Goal: Task Accomplishment & Management: Use online tool/utility

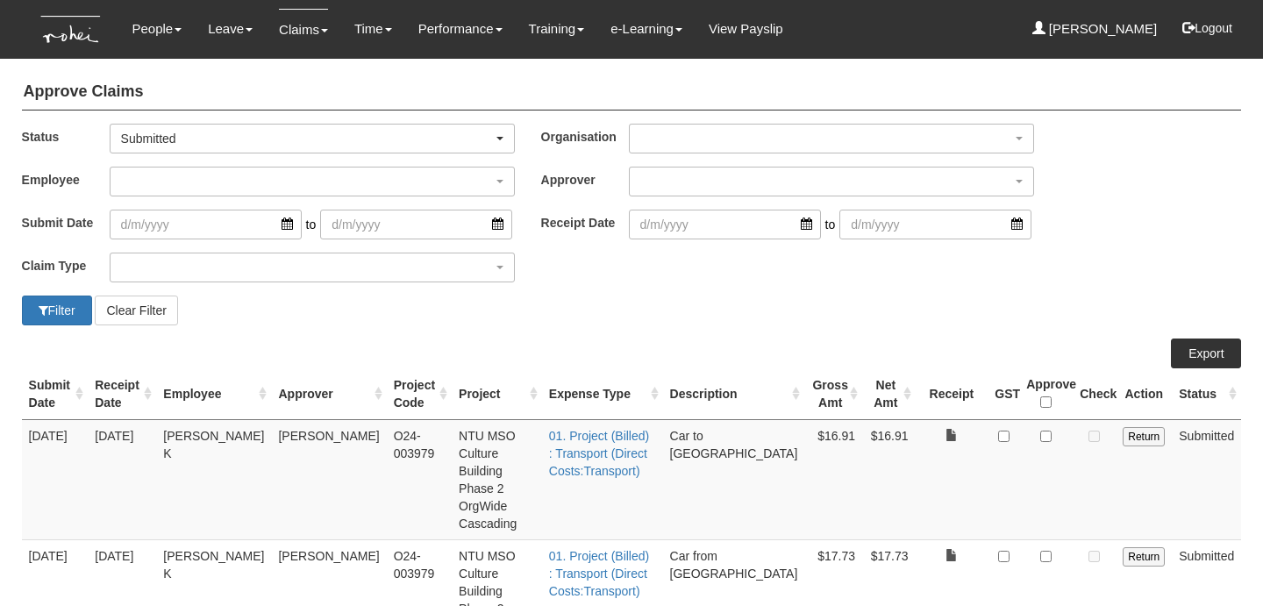
select select "50"
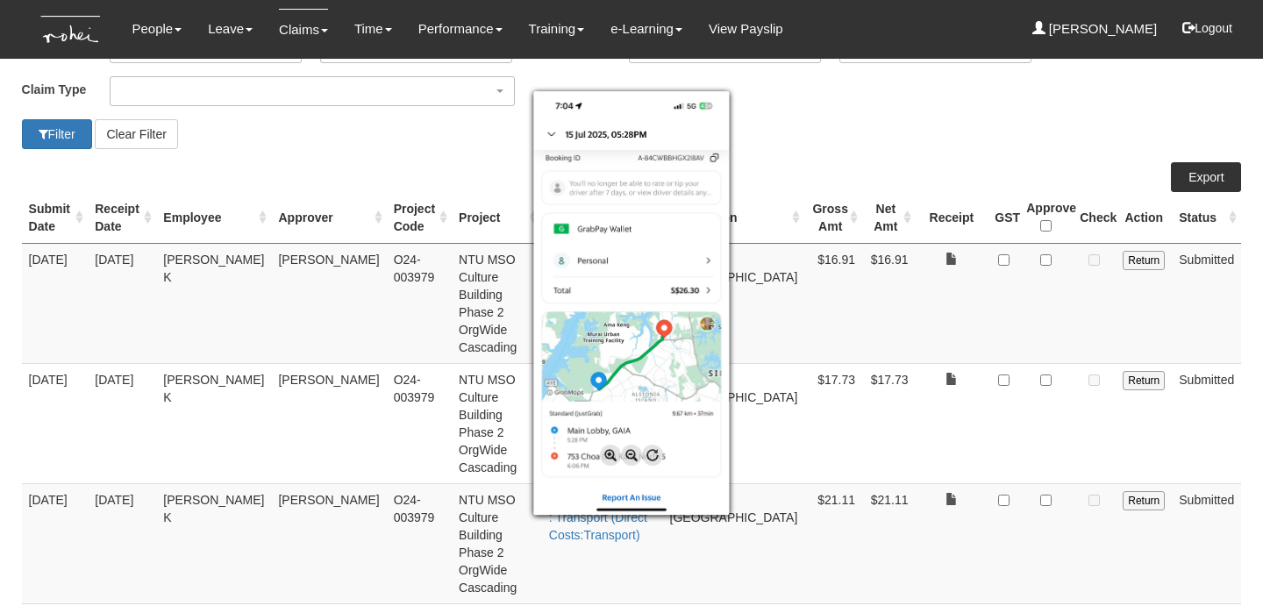
click at [1058, 454] on div at bounding box center [631, 303] width 1263 height 606
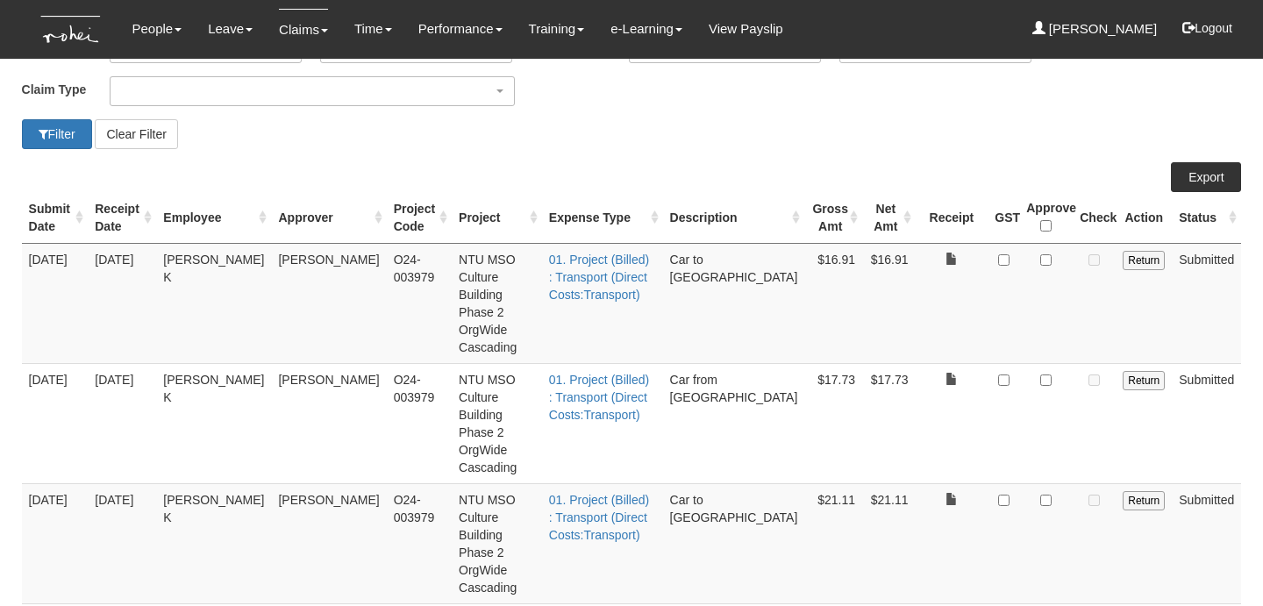
checkbox input "true"
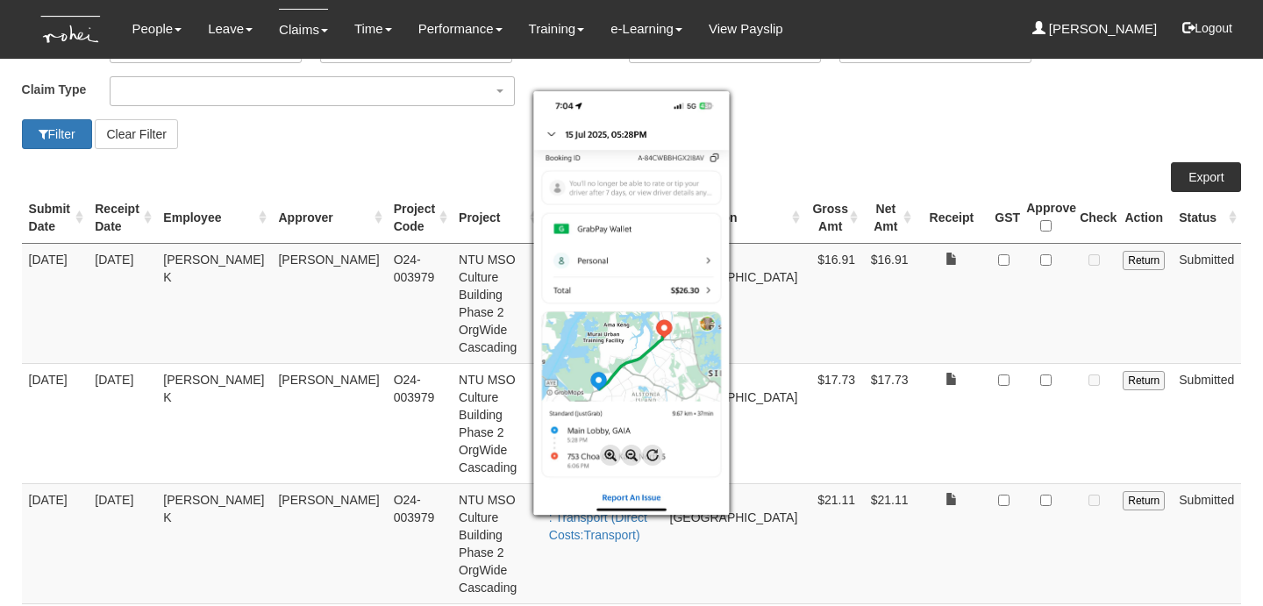
click at [928, 426] on div at bounding box center [631, 303] width 1263 height 606
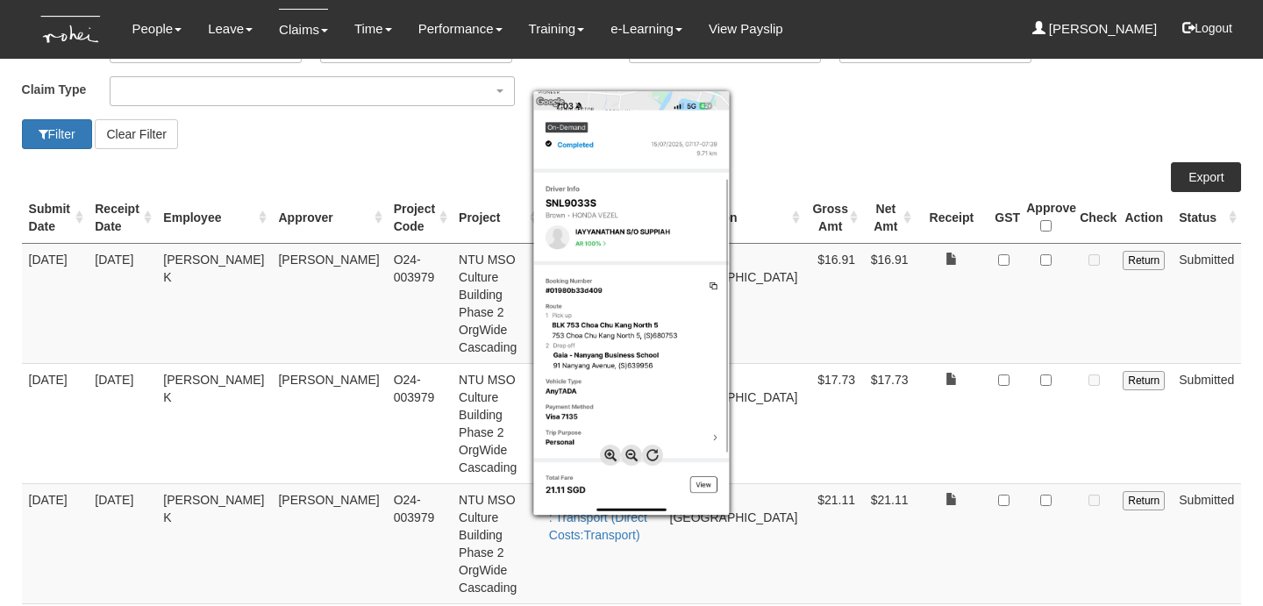
click at [1051, 389] on div at bounding box center [631, 303] width 1263 height 606
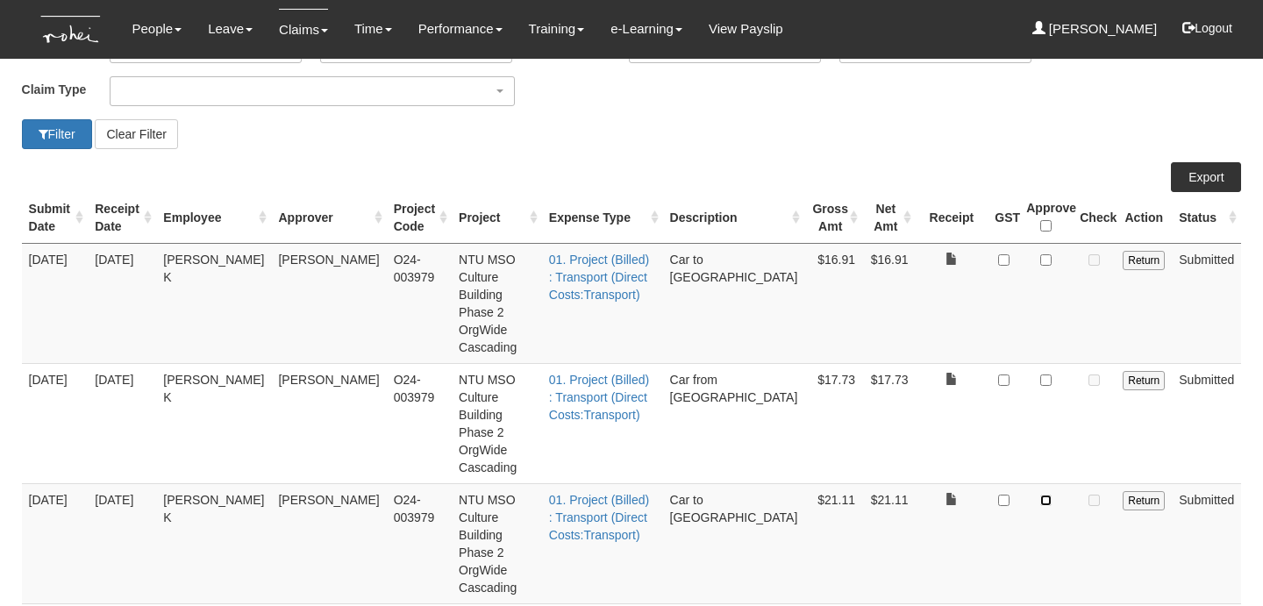
click at [1051, 495] on input "checkbox" at bounding box center [1046, 500] width 11 height 11
checkbox input "true"
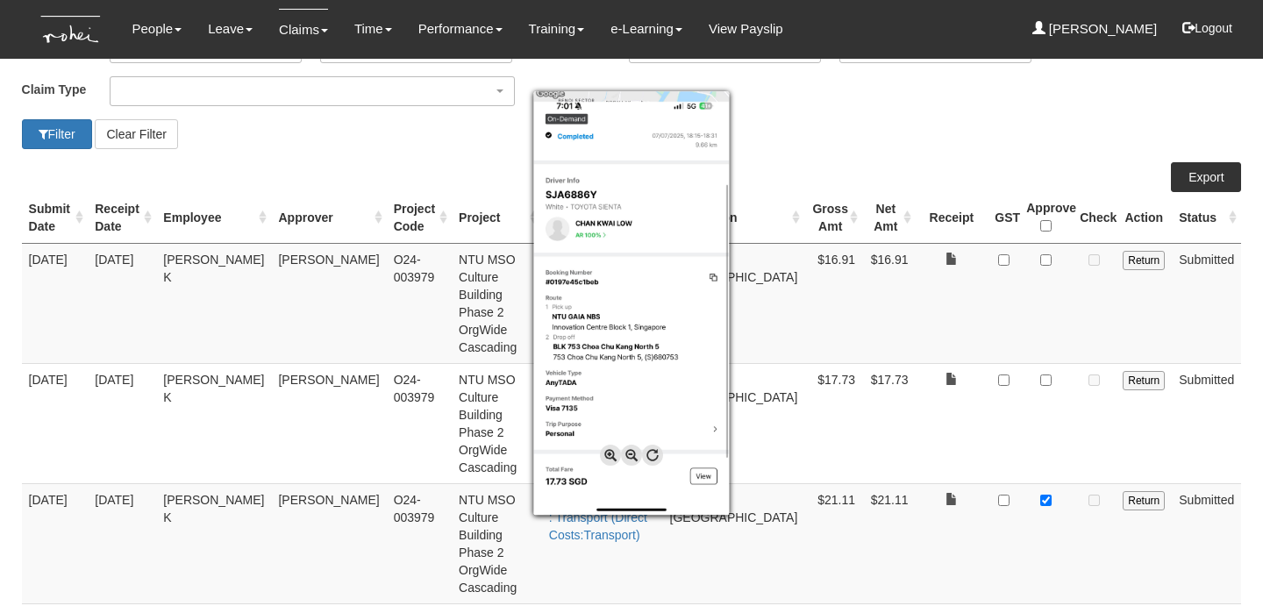
click at [991, 353] on div at bounding box center [631, 303] width 1263 height 606
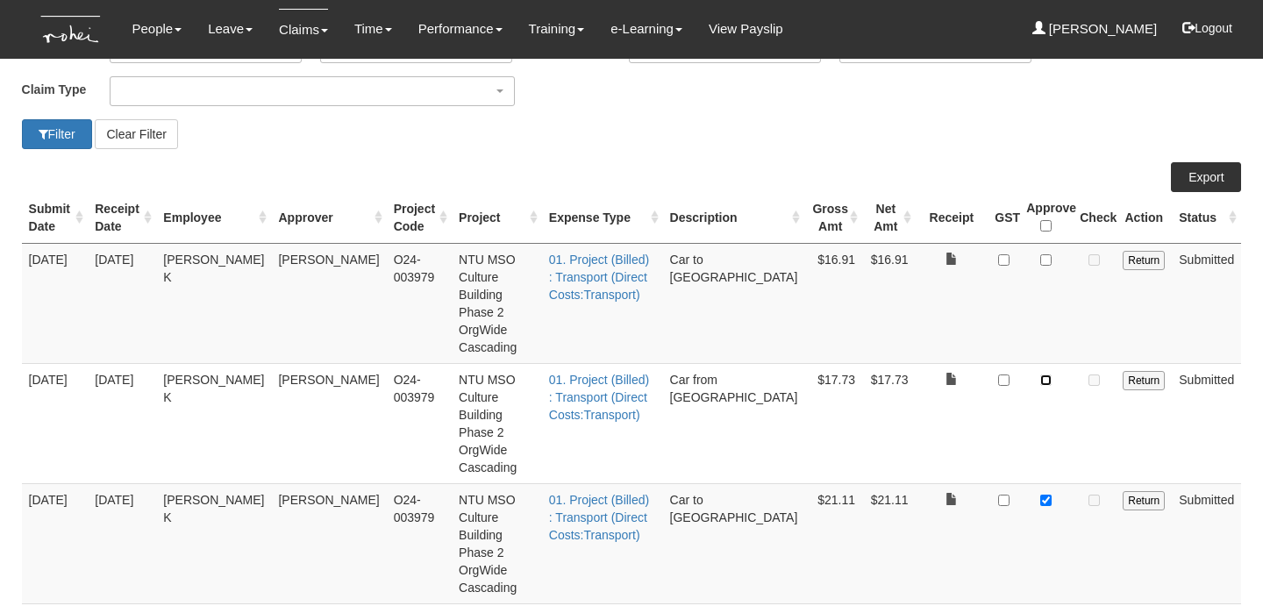
click at [1052, 375] on input "checkbox" at bounding box center [1046, 380] width 11 height 11
checkbox input "true"
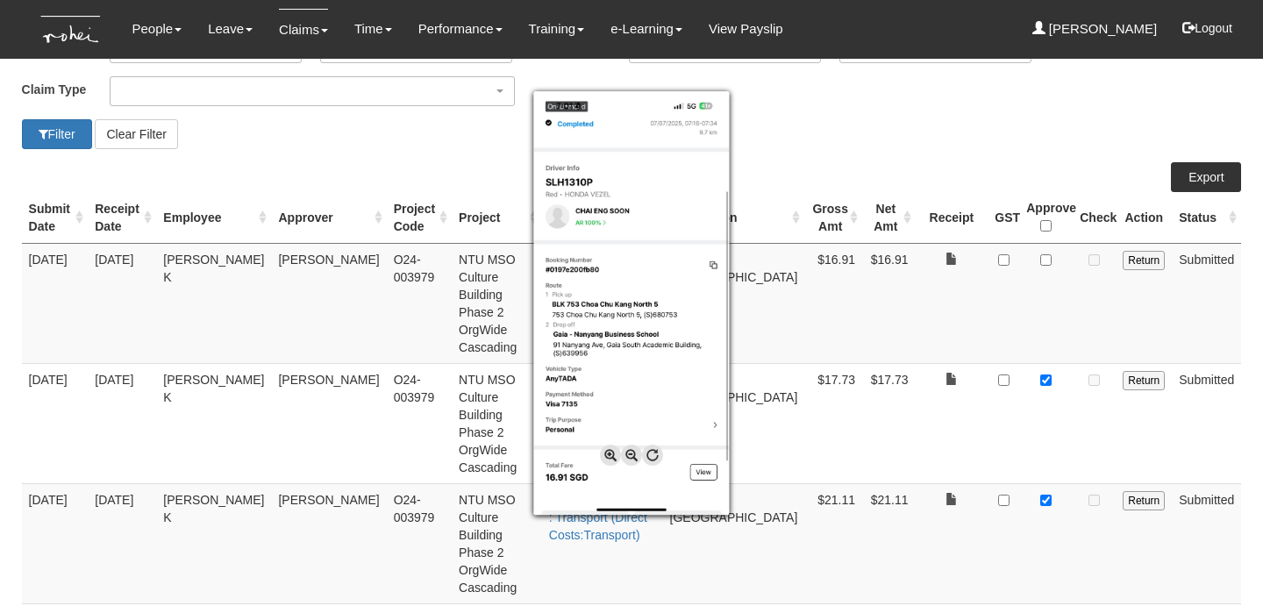
click at [983, 278] on div at bounding box center [631, 303] width 1263 height 606
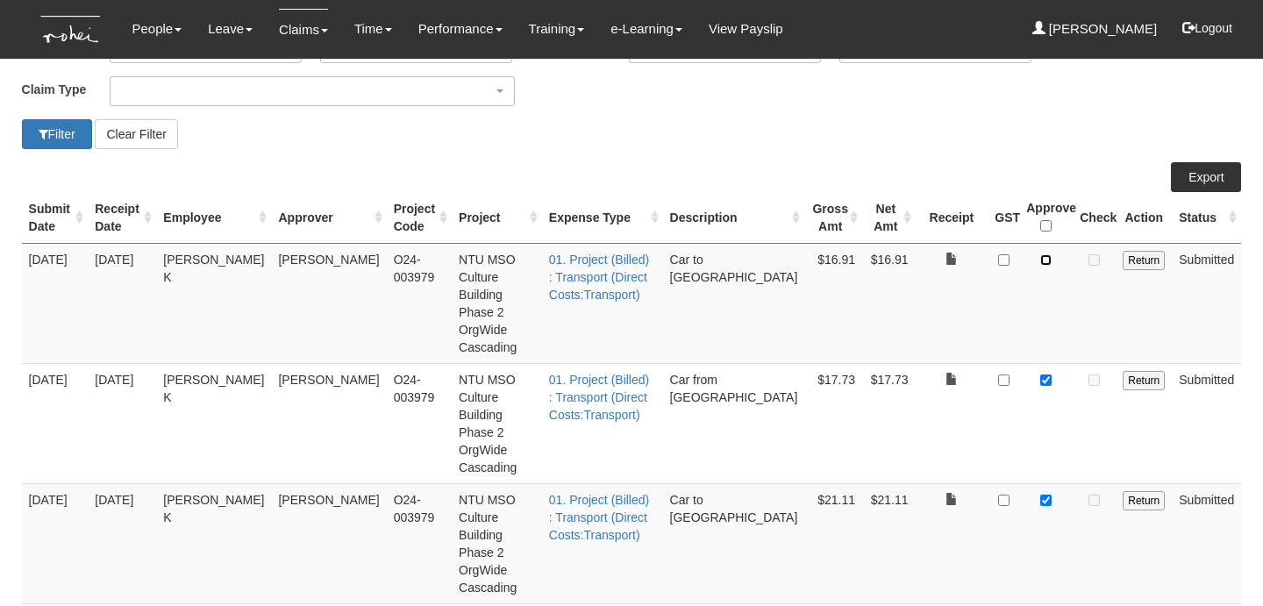
click at [1049, 261] on input "checkbox" at bounding box center [1046, 259] width 11 height 11
checkbox input "true"
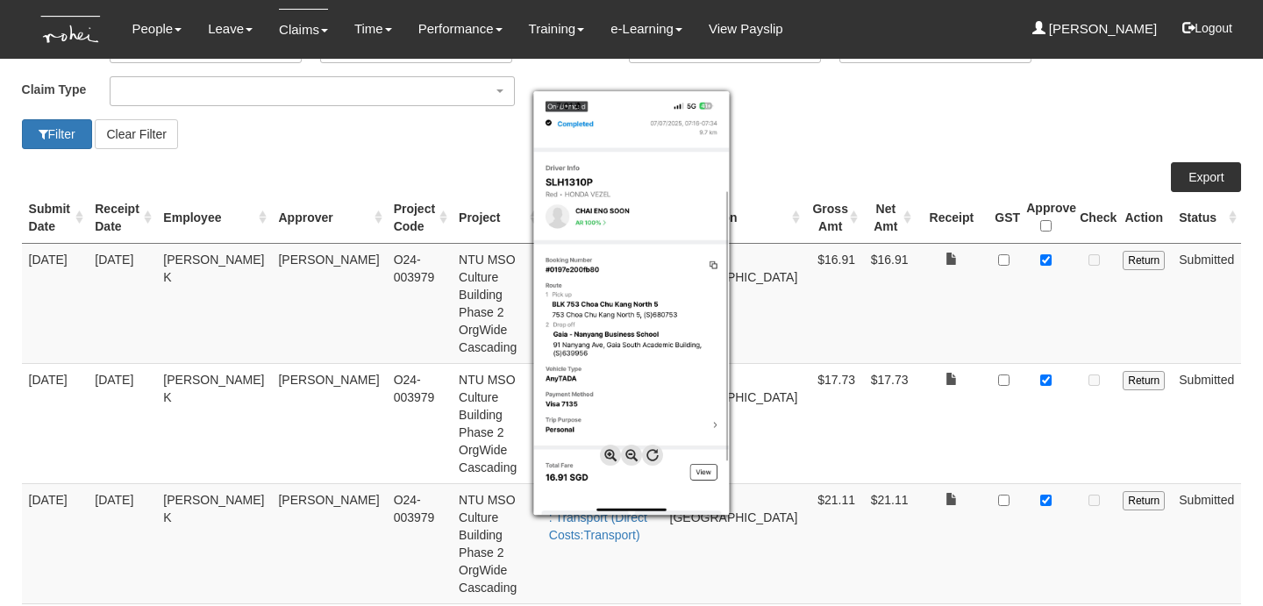
click at [935, 290] on div at bounding box center [631, 303] width 1263 height 606
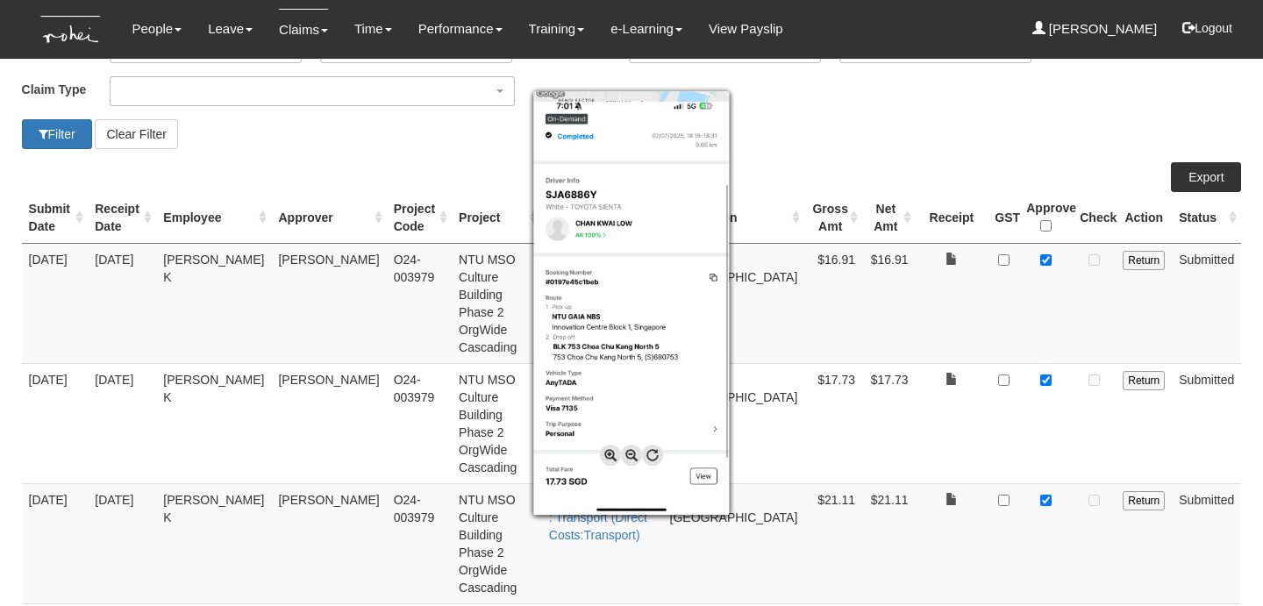
click at [929, 293] on div at bounding box center [631, 303] width 1263 height 606
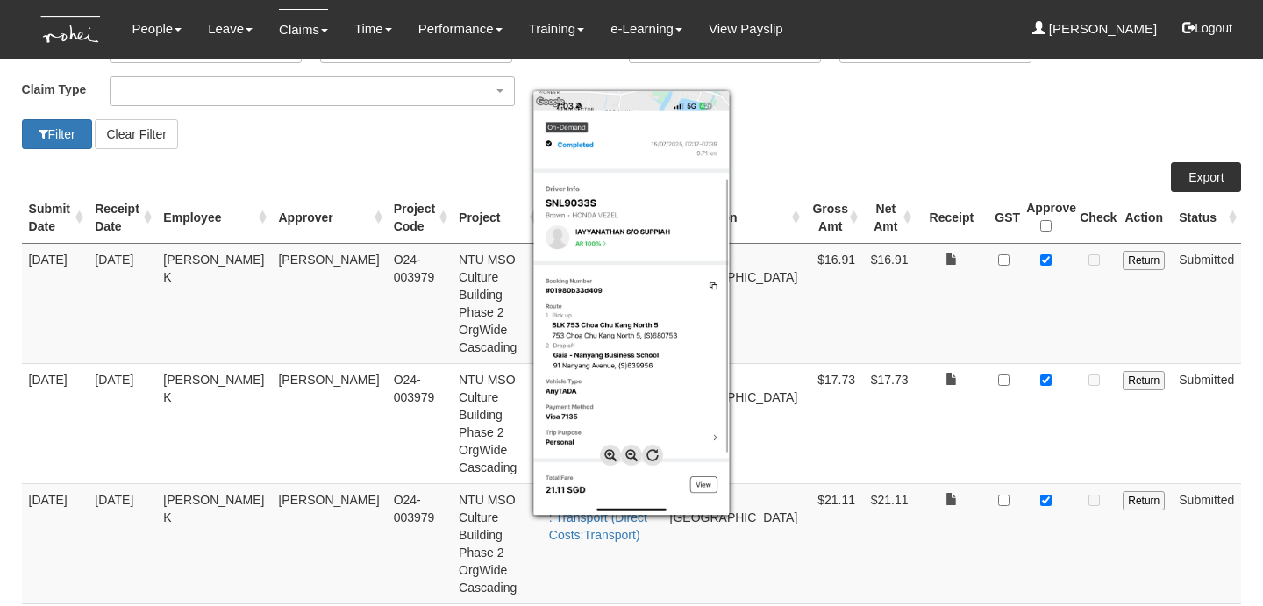
click at [924, 413] on div at bounding box center [631, 303] width 1263 height 606
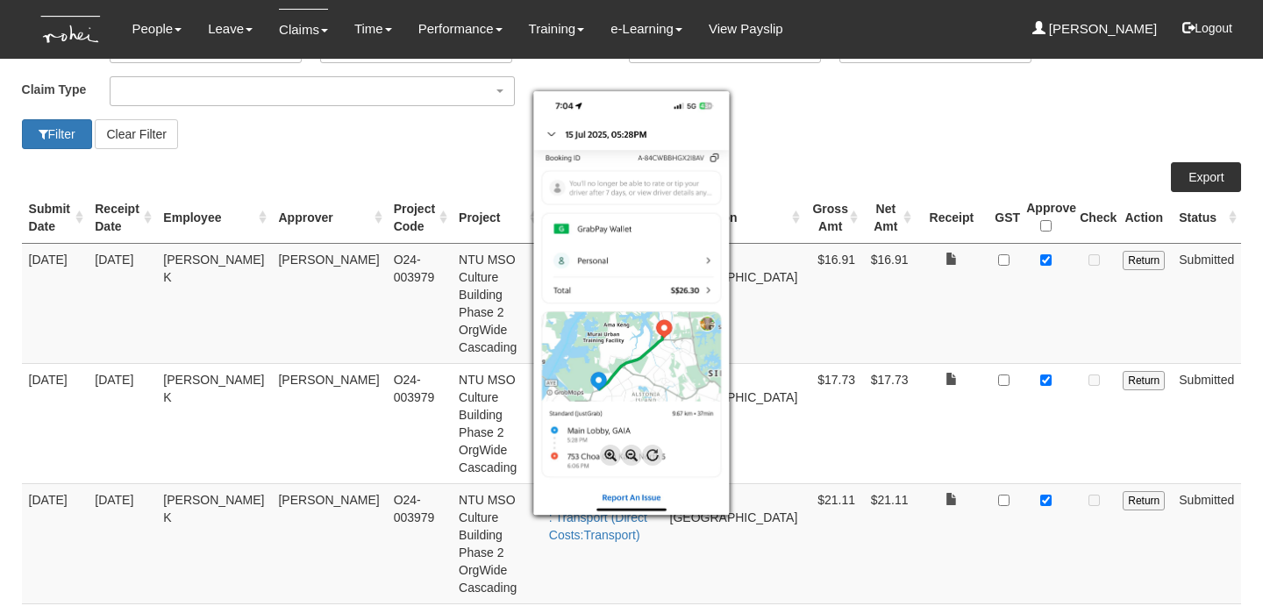
click at [915, 443] on div at bounding box center [631, 303] width 1263 height 606
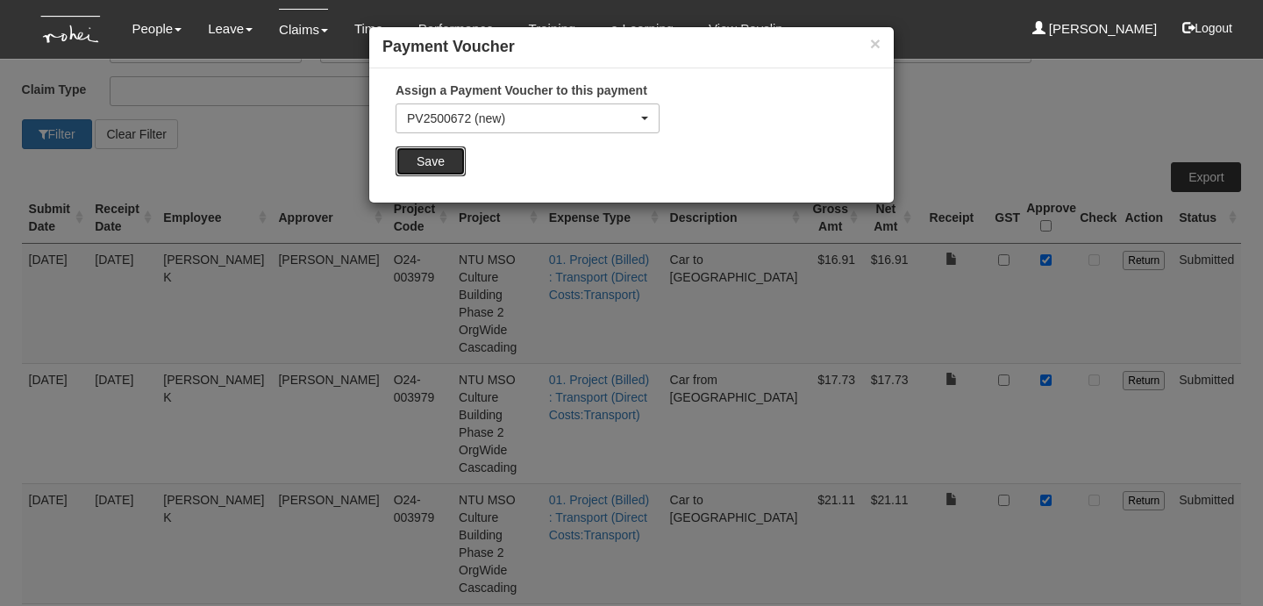
click at [446, 161] on input "Save" at bounding box center [431, 162] width 70 height 30
